Goal: Download file/media

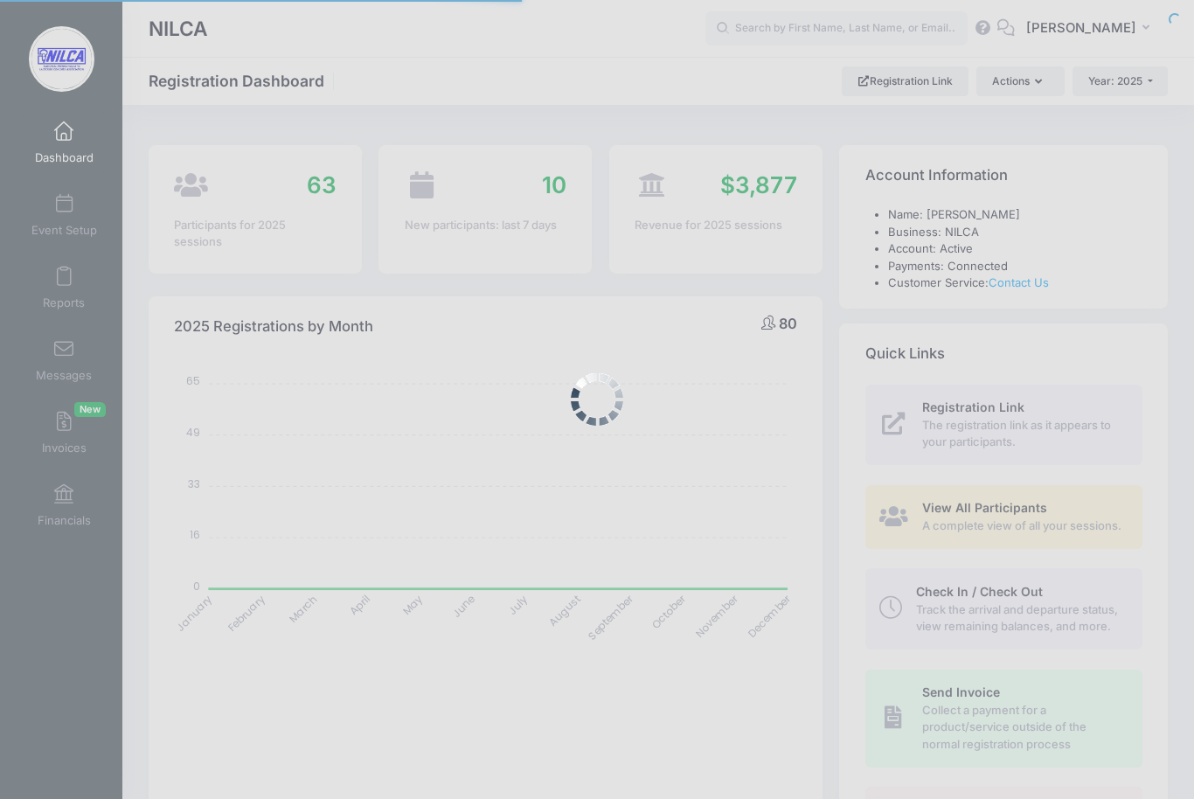
select select
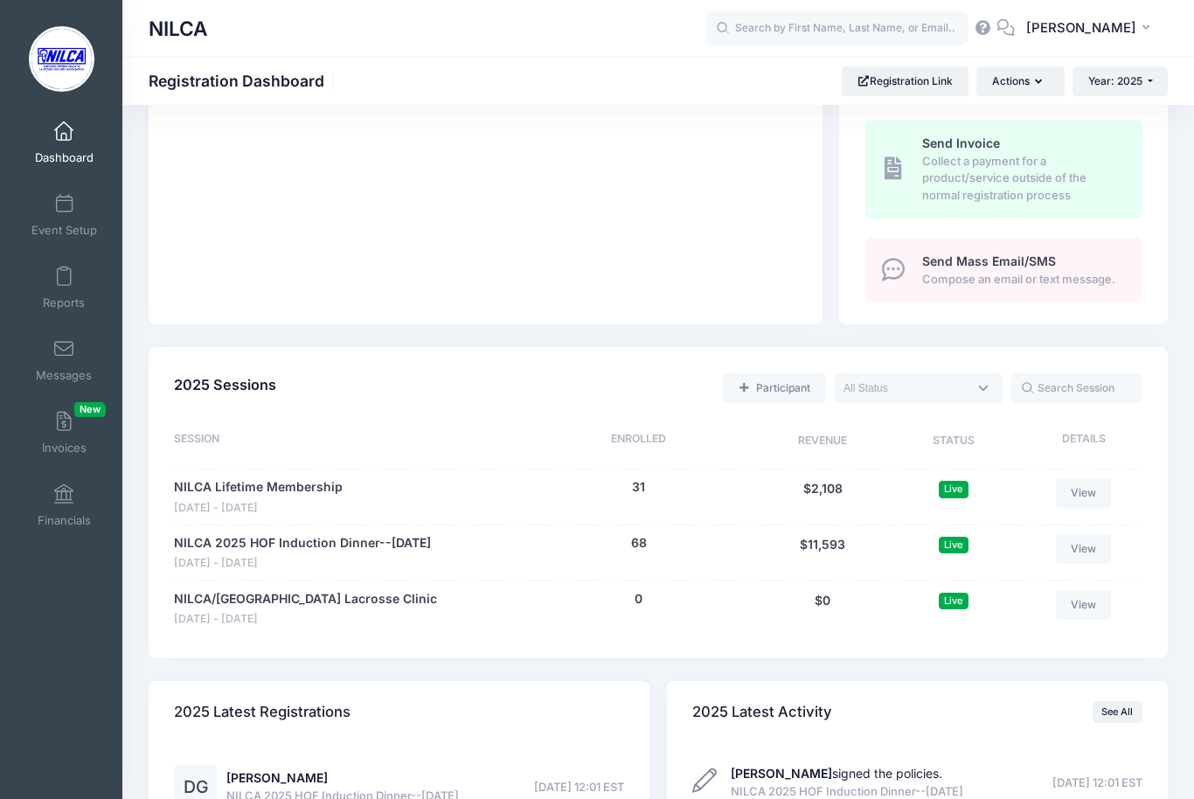
scroll to position [591, 0]
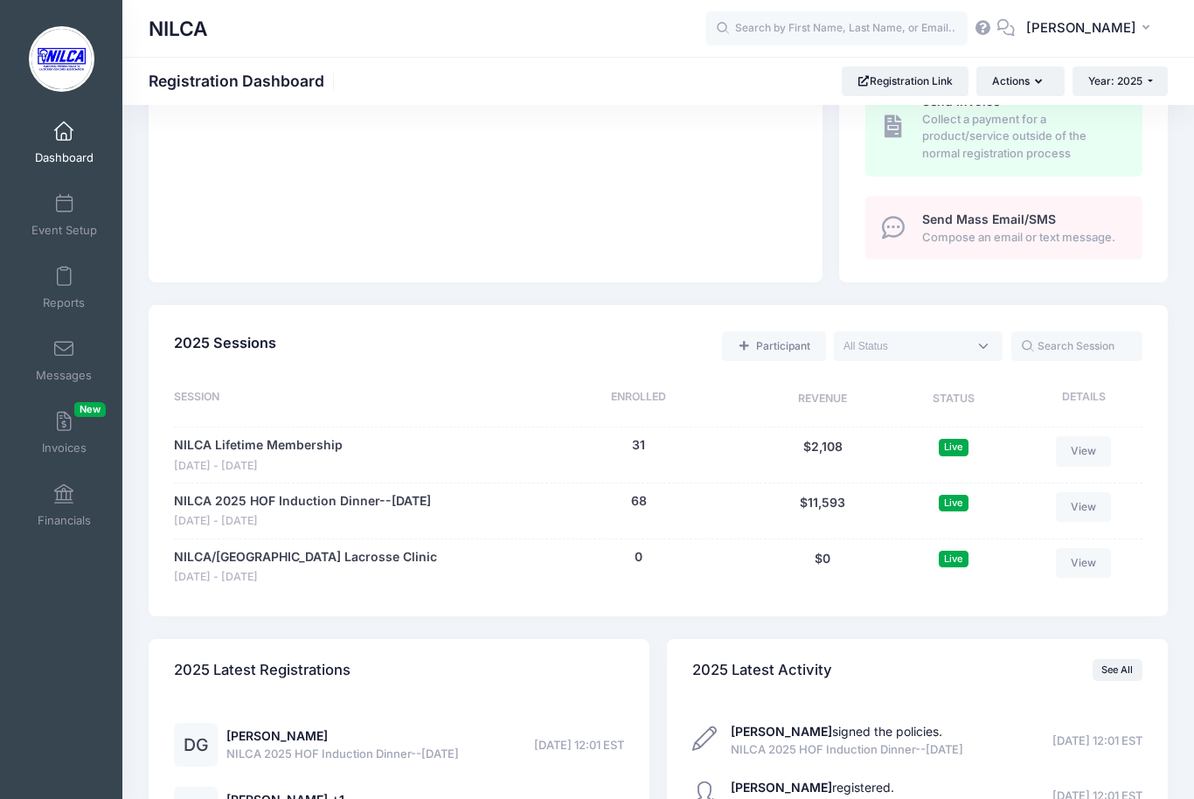
click at [326, 511] on link "NILCA 2025 HOF Induction Dinner--[DATE]" at bounding box center [302, 501] width 257 height 18
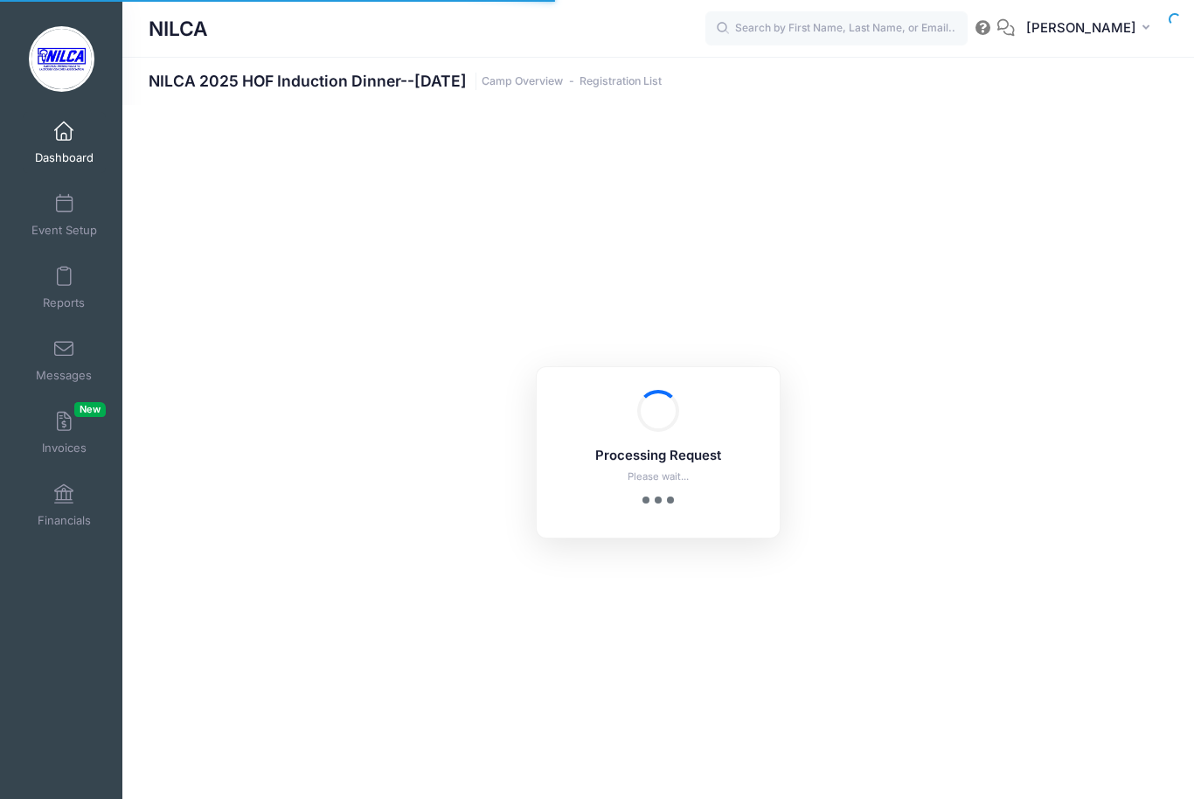
select select "10"
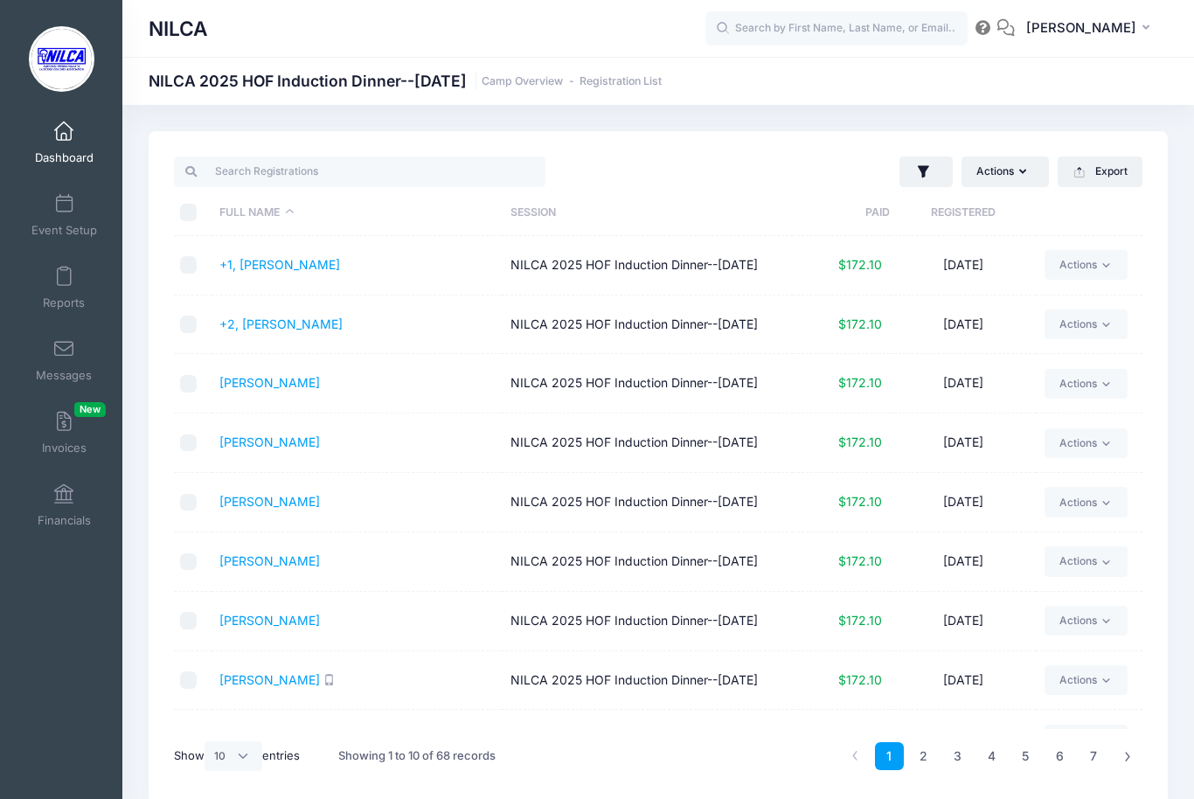
click at [253, 268] on link "+1, [PERSON_NAME]" at bounding box center [279, 264] width 121 height 15
click at [292, 331] on link "+2, [PERSON_NAME]" at bounding box center [280, 323] width 123 height 15
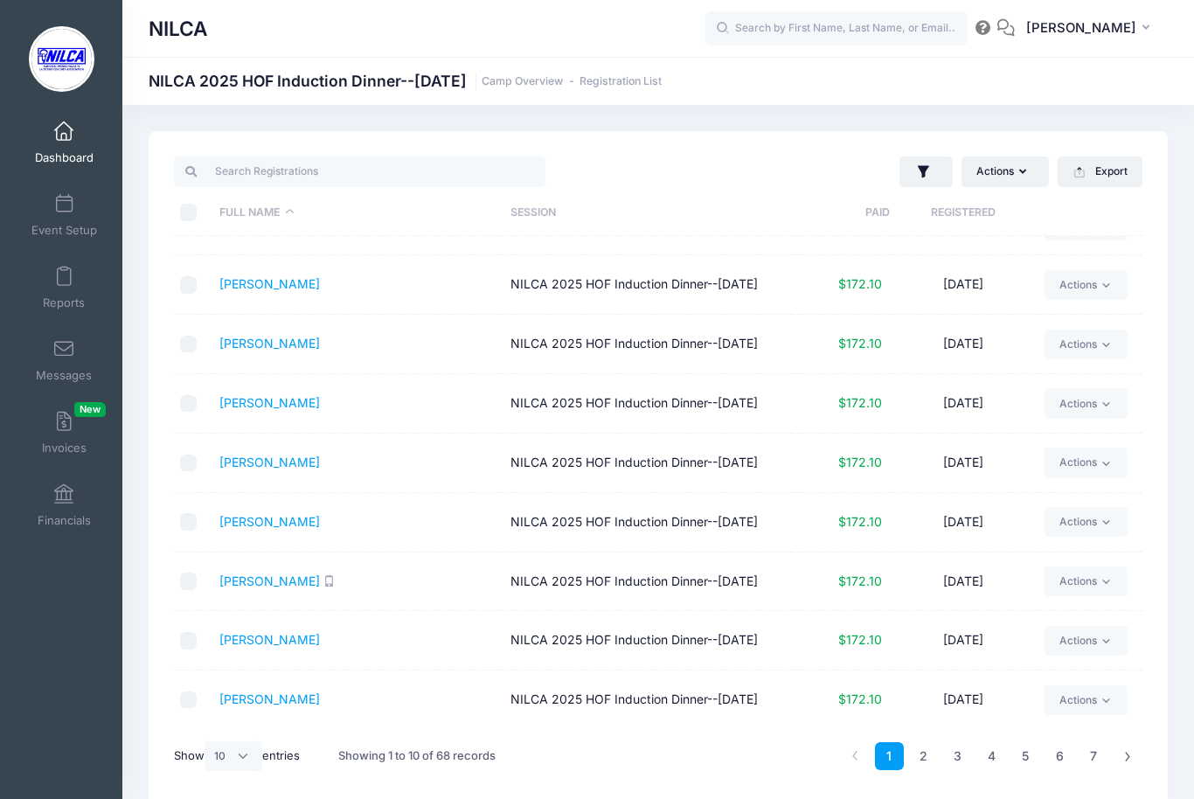
scroll to position [149, 0]
click at [922, 754] on link "2" at bounding box center [923, 756] width 29 height 29
click at [953, 763] on link "3" at bounding box center [957, 756] width 29 height 29
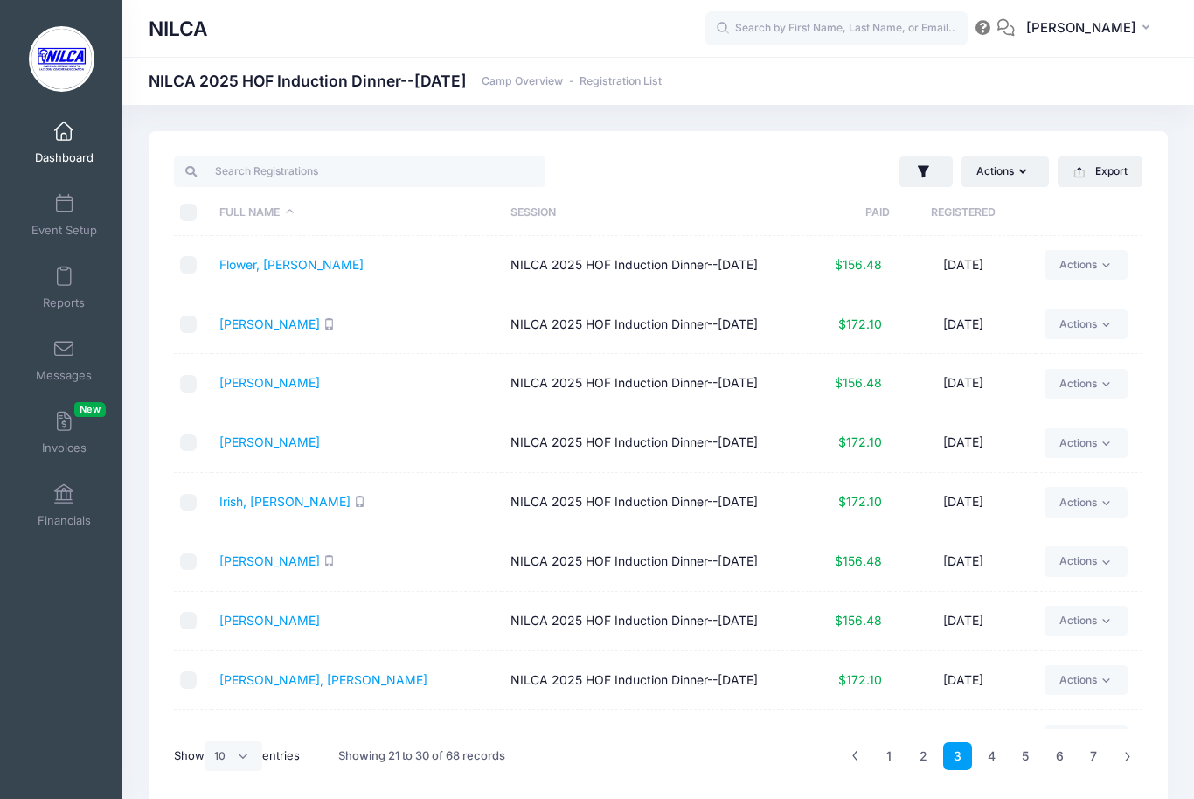
scroll to position [0, 0]
click at [274, 331] on link "Gibbons, Dean" at bounding box center [269, 323] width 101 height 15
click at [65, 146] on link "Dashboard" at bounding box center [64, 142] width 83 height 61
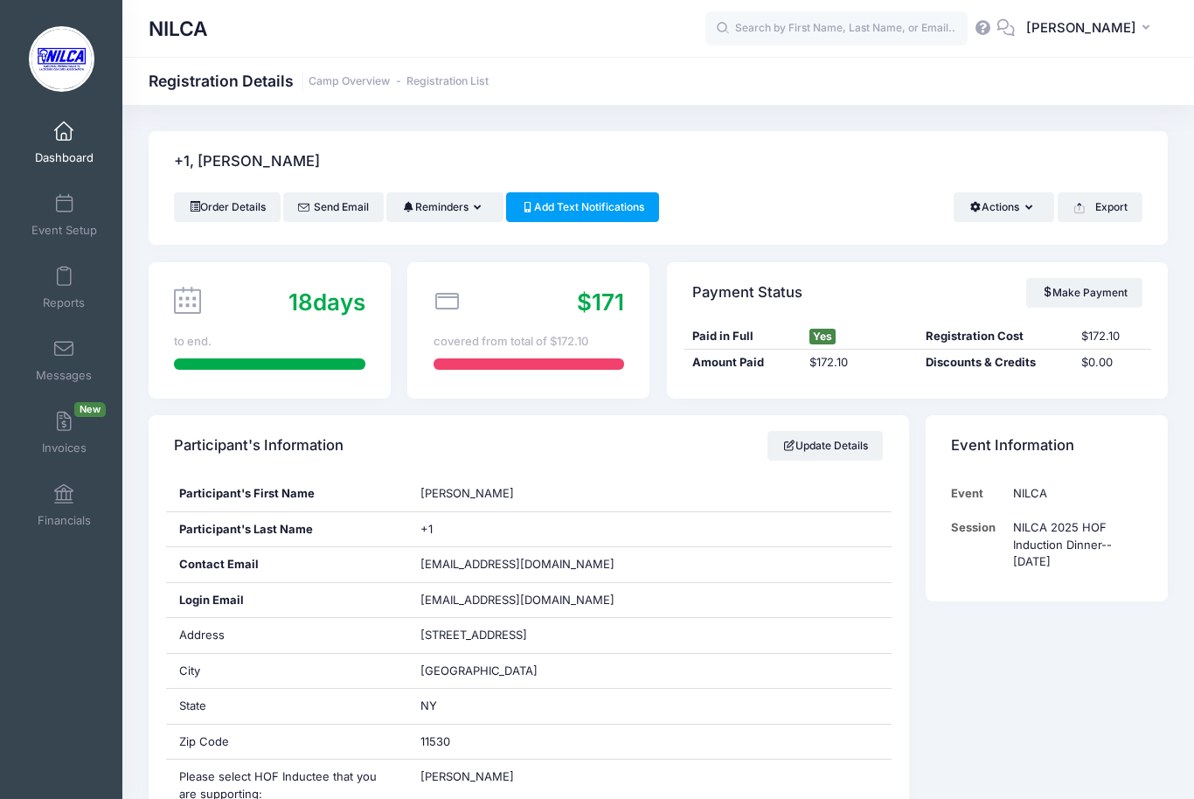
click at [1116, 205] on button "Export" at bounding box center [1100, 207] width 85 height 30
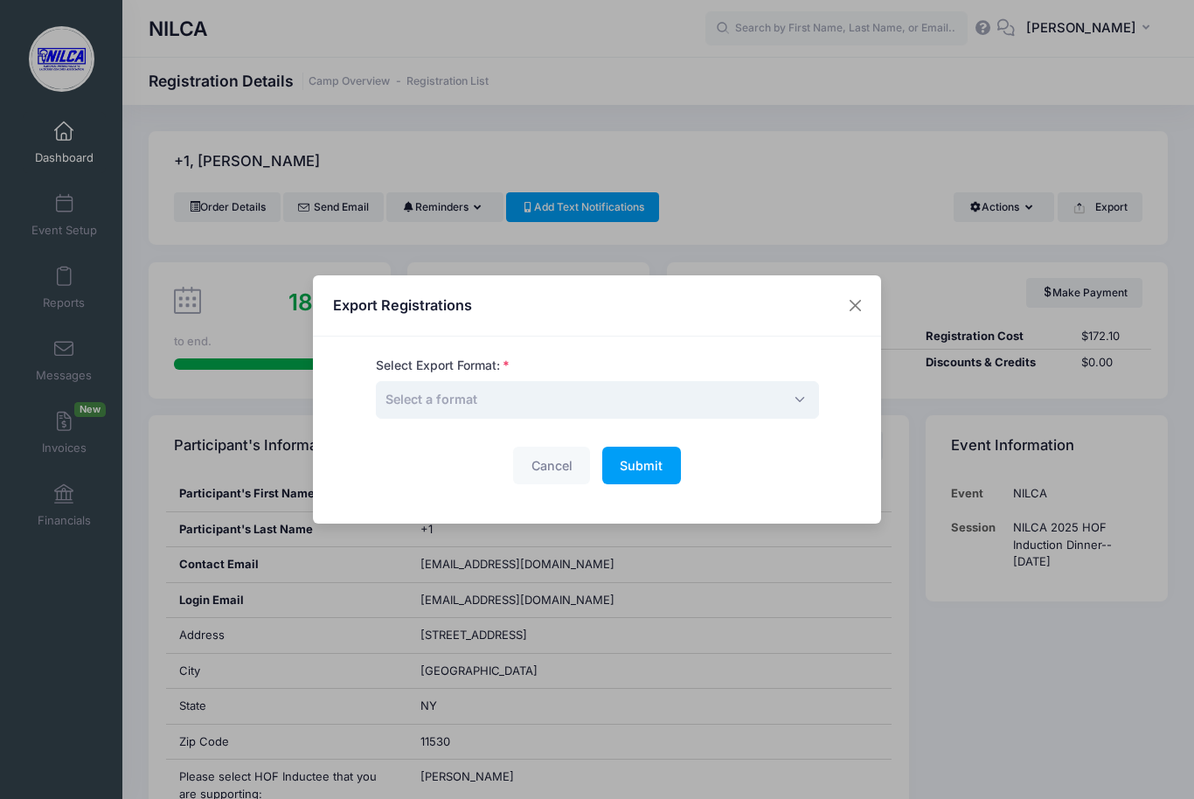
click at [717, 402] on span "Select a format" at bounding box center [597, 400] width 443 height 38
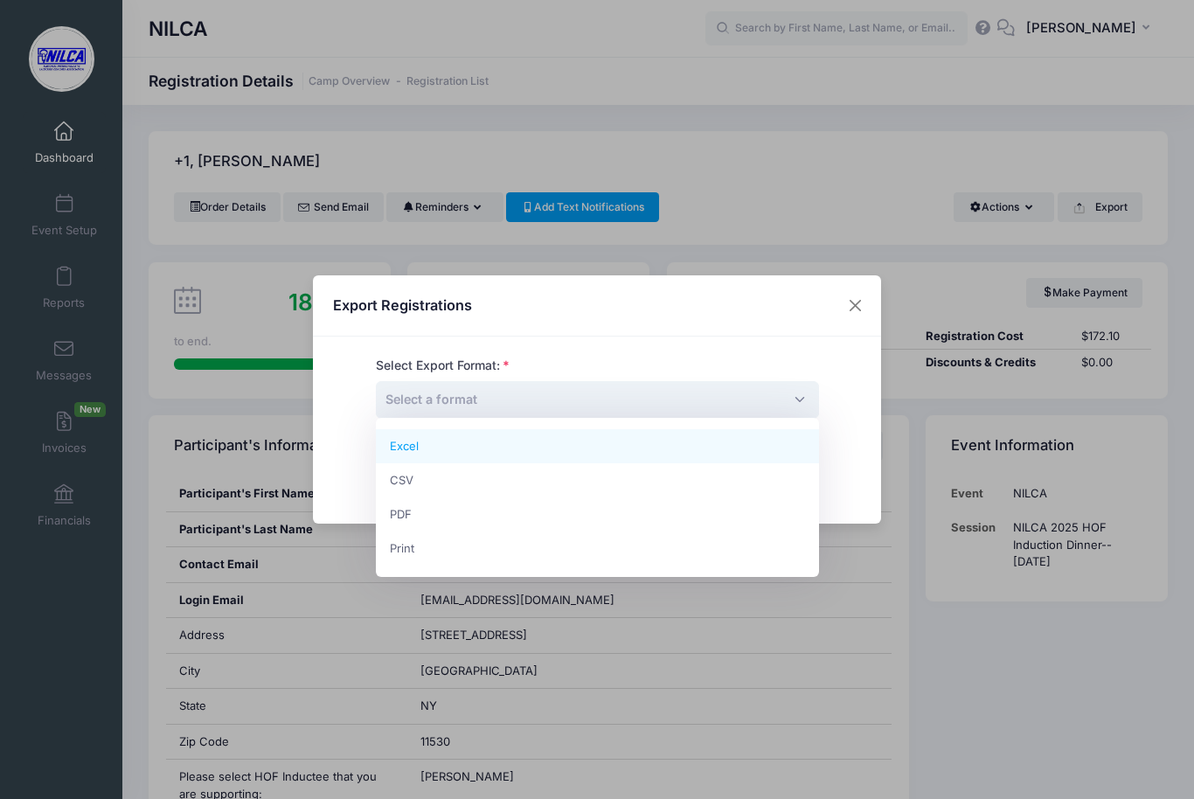
select select "pdf"
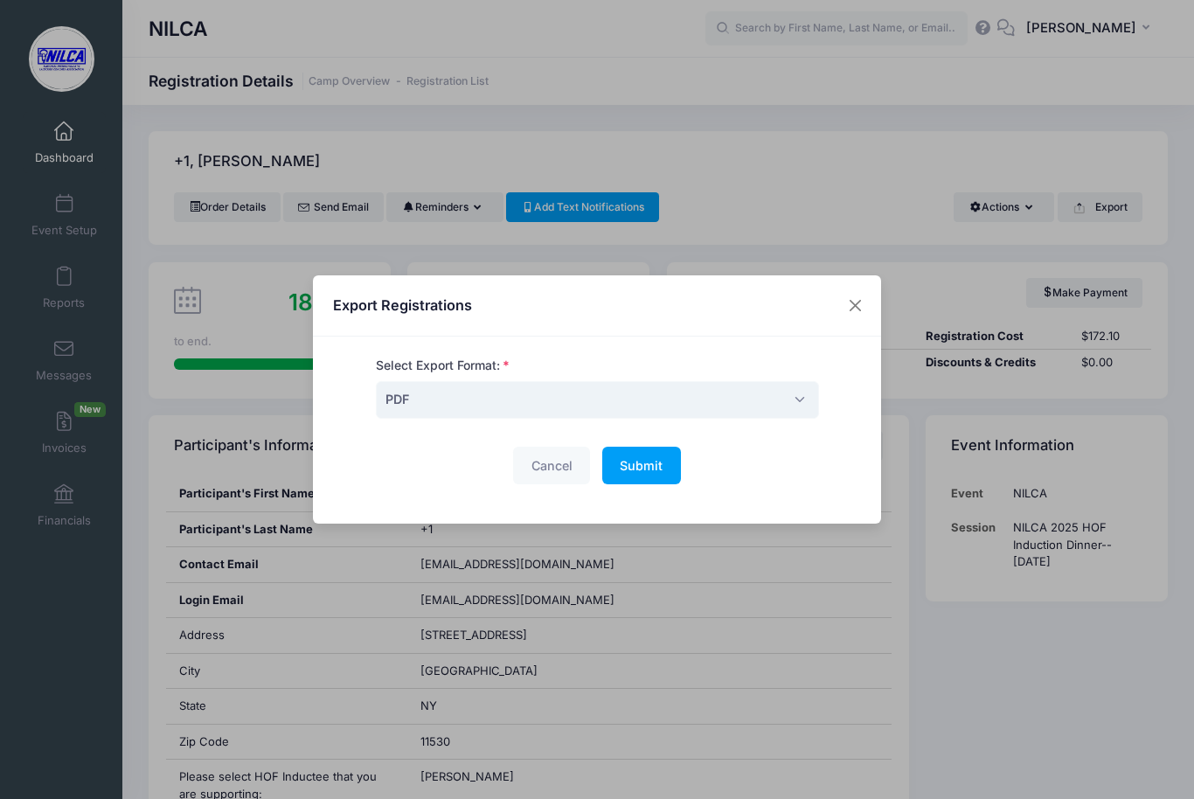
click at [642, 472] on span "Submit" at bounding box center [641, 465] width 43 height 15
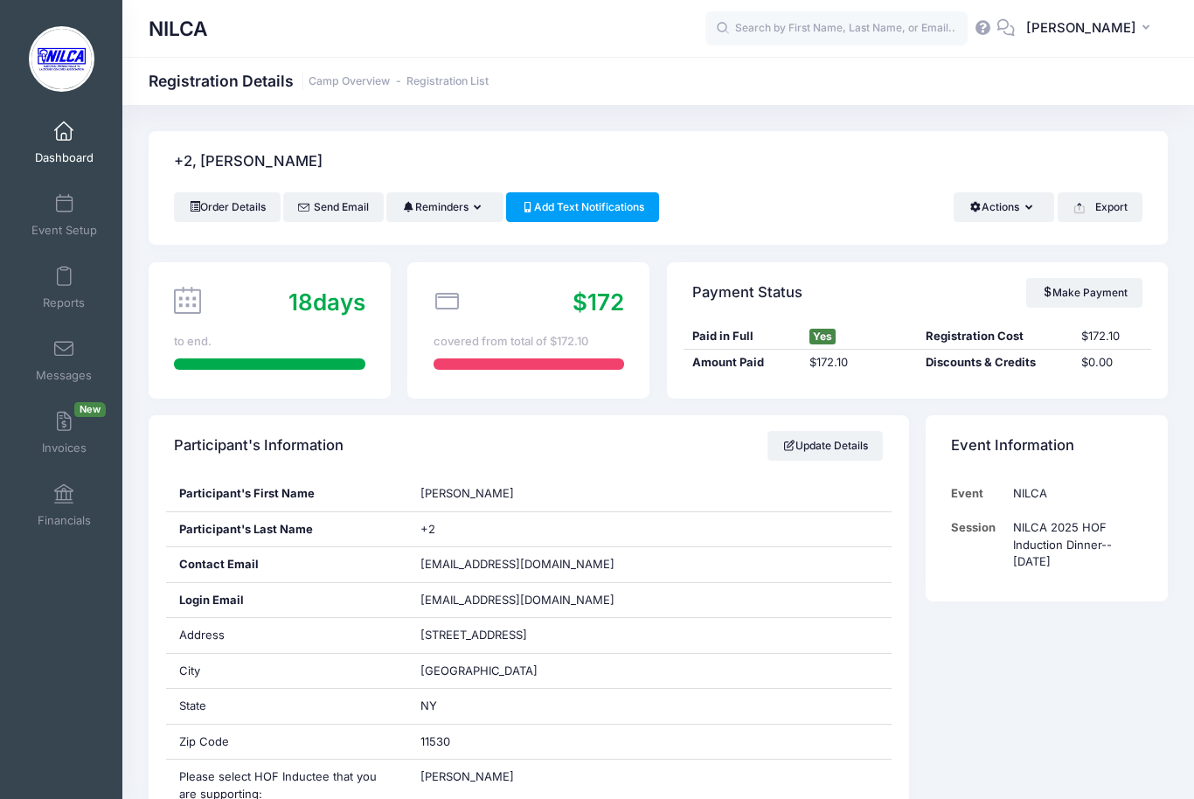
click at [1122, 198] on button "Export" at bounding box center [1100, 207] width 85 height 30
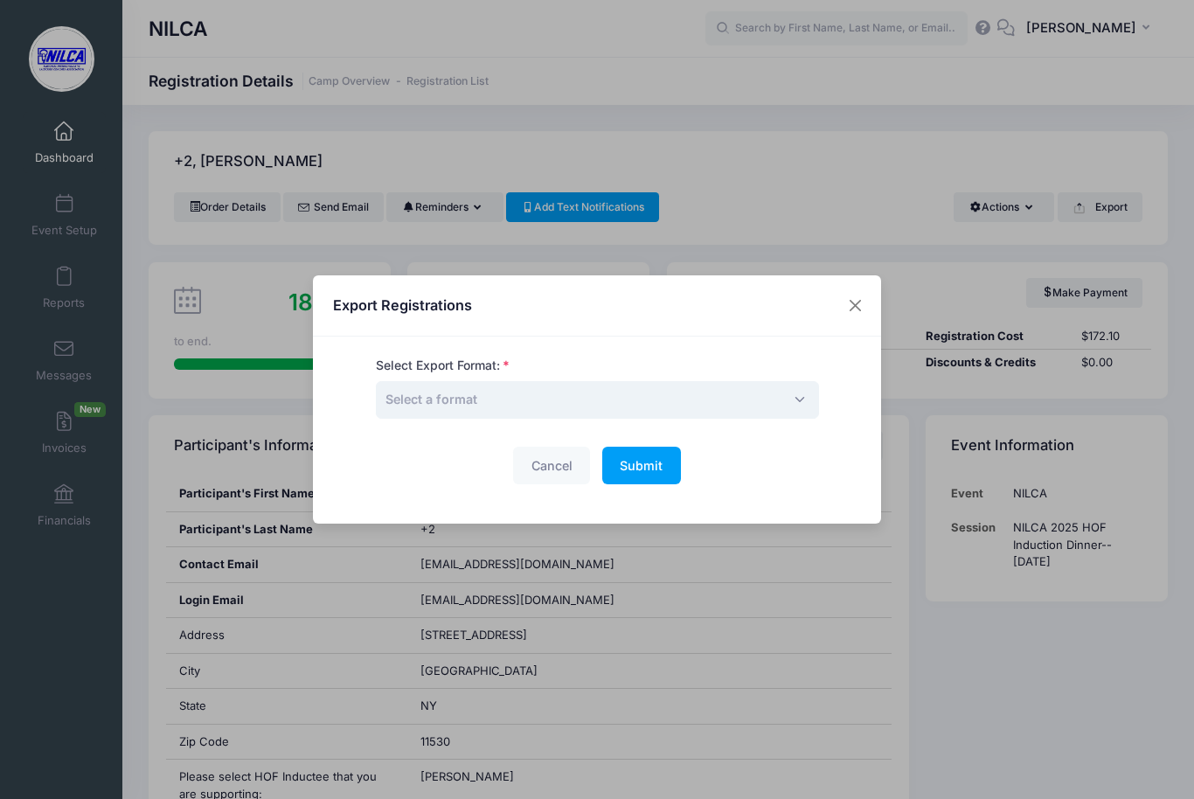
click at [610, 406] on span "Select a format" at bounding box center [597, 400] width 443 height 38
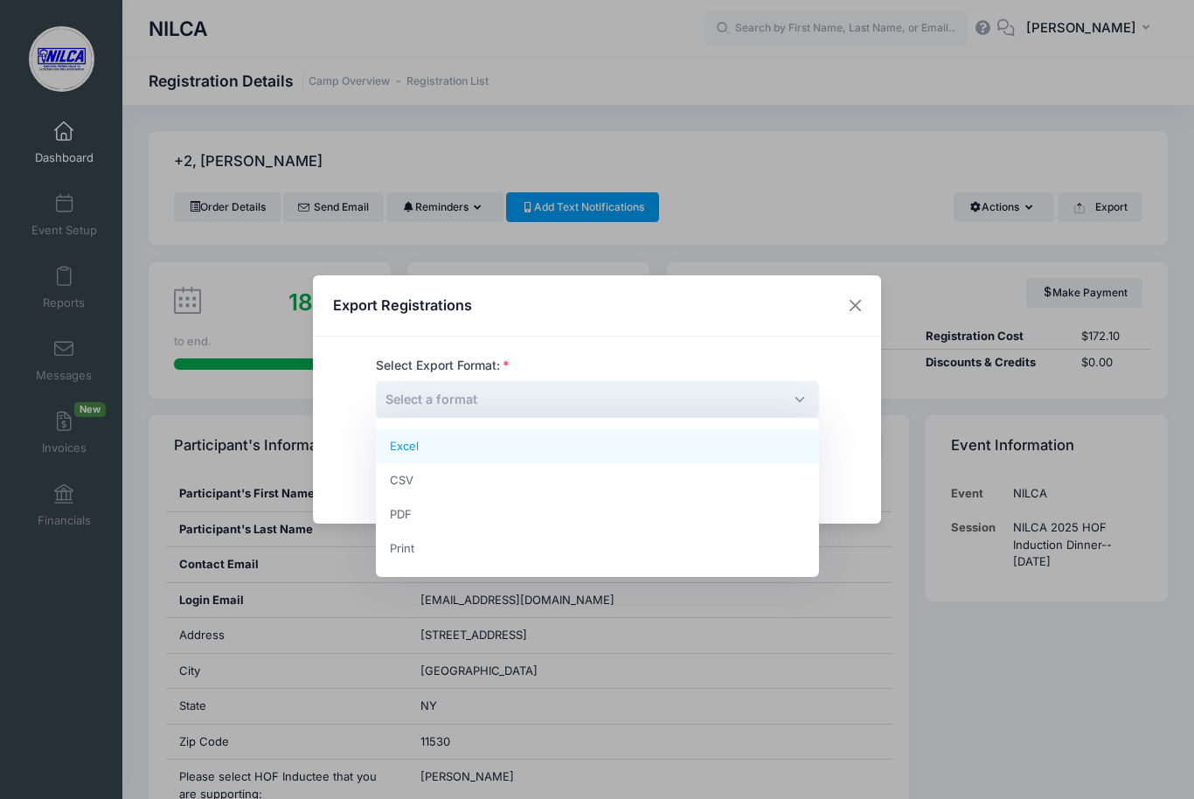
select select "pdf"
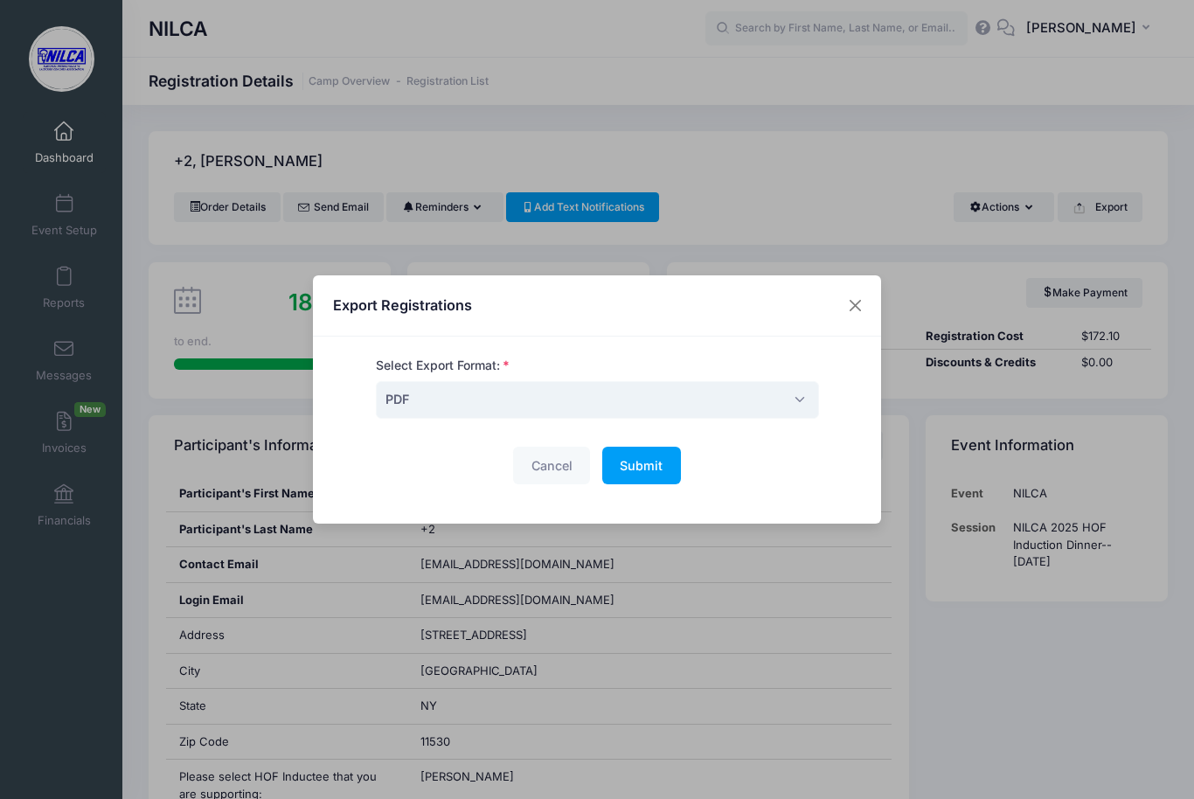
click at [642, 476] on button "Submit Please wait..." at bounding box center [641, 466] width 79 height 38
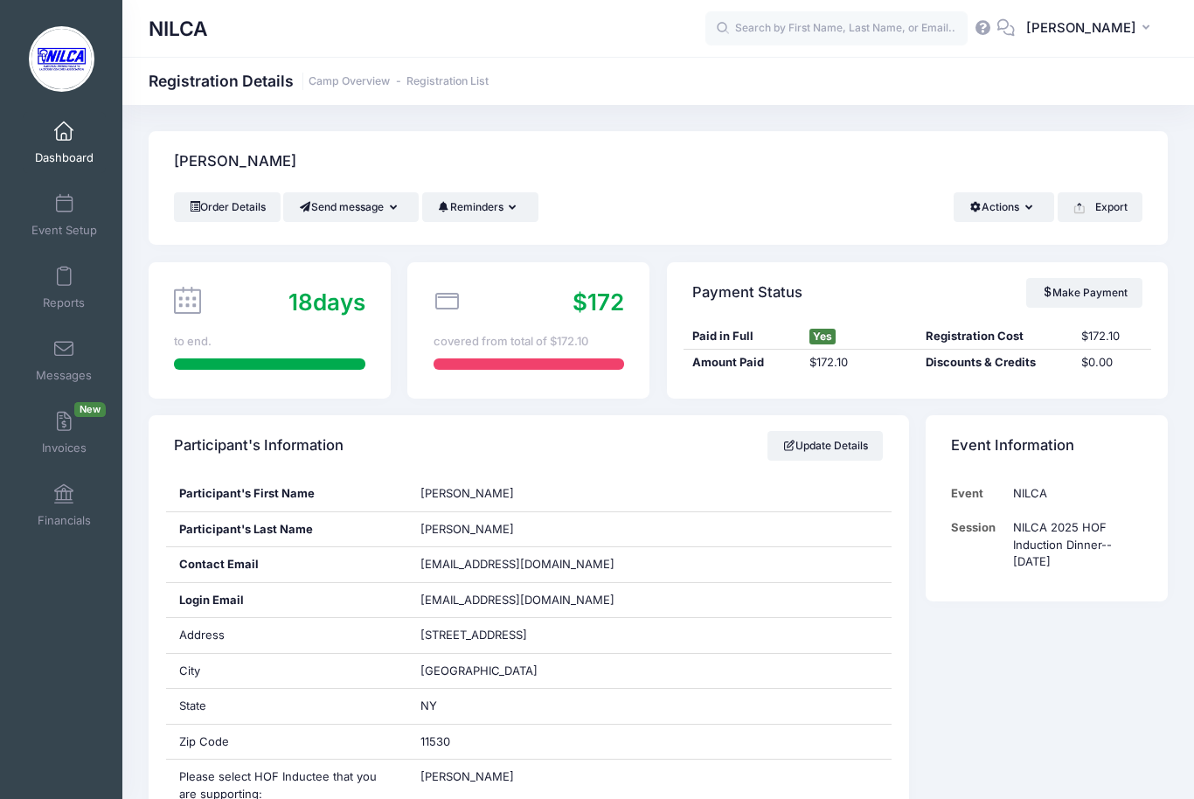
click at [1106, 205] on button "Export" at bounding box center [1100, 207] width 85 height 30
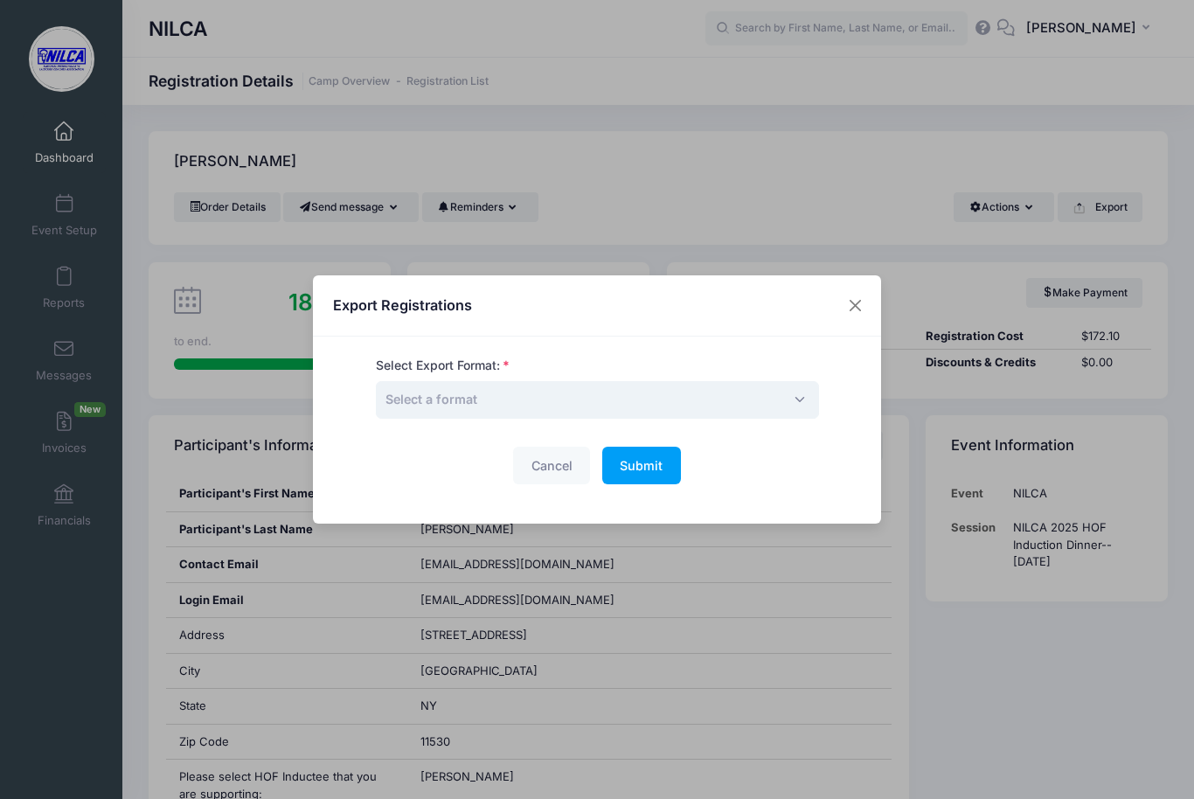
click at [643, 397] on span "Select a format" at bounding box center [597, 400] width 443 height 38
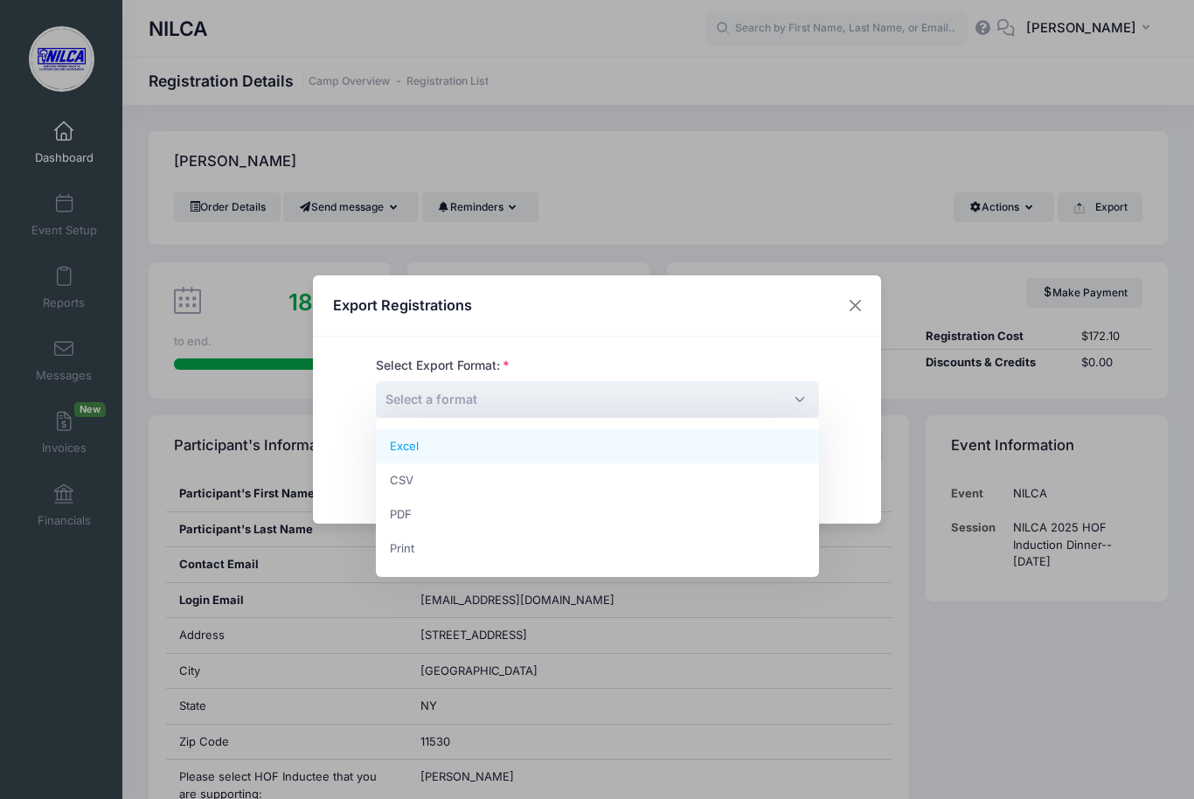
select select "pdf"
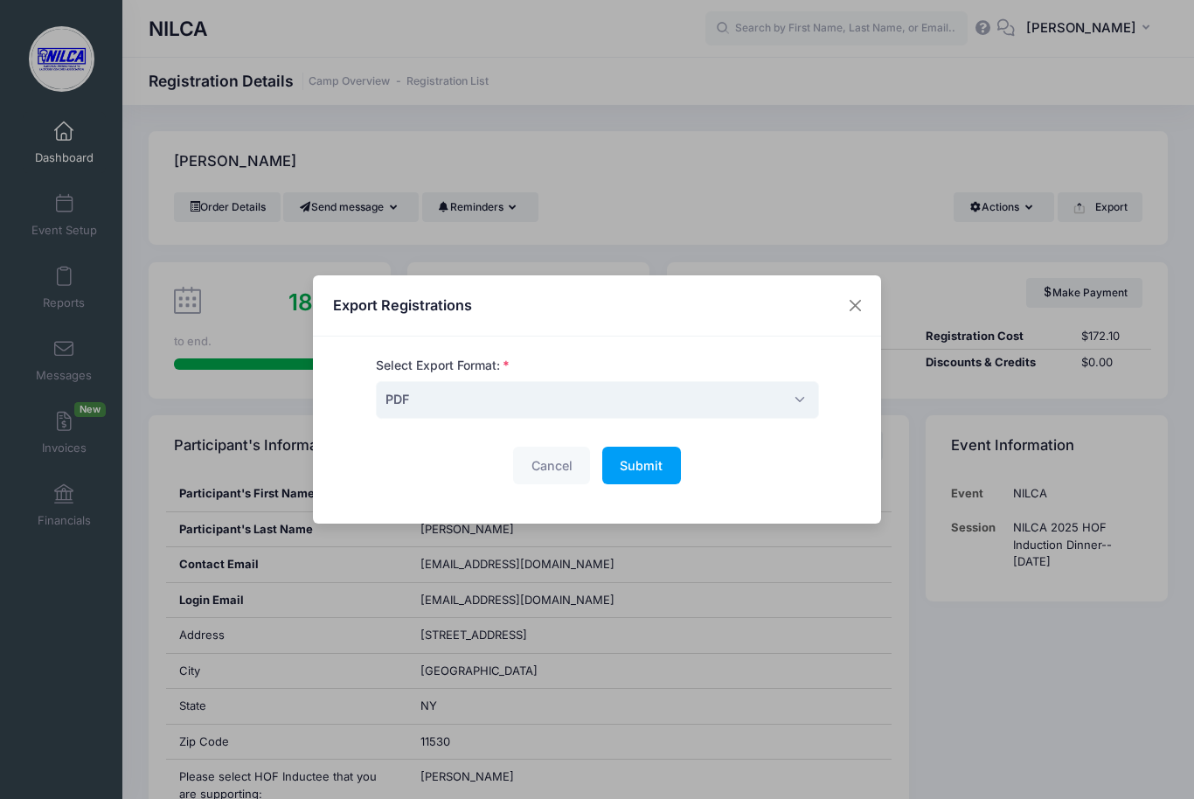
click at [647, 470] on span "Submit" at bounding box center [641, 465] width 43 height 15
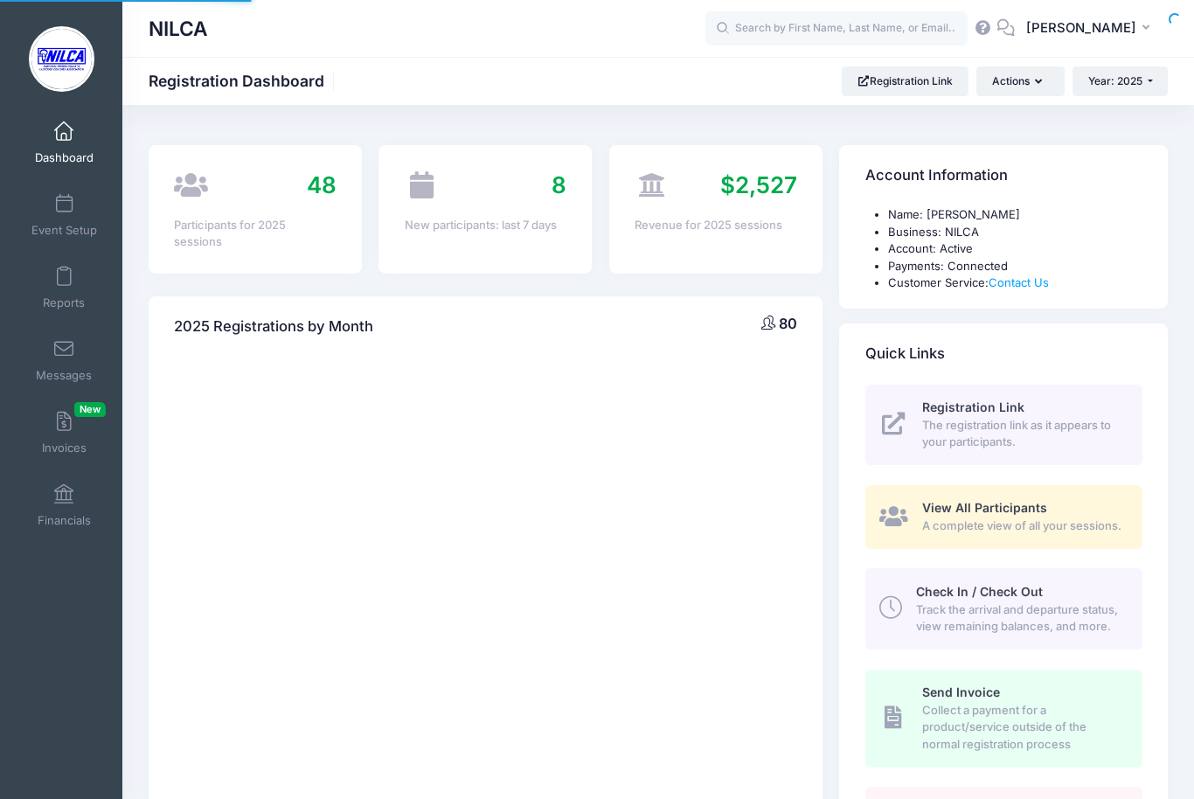
select select
